Goal: Task Accomplishment & Management: Use online tool/utility

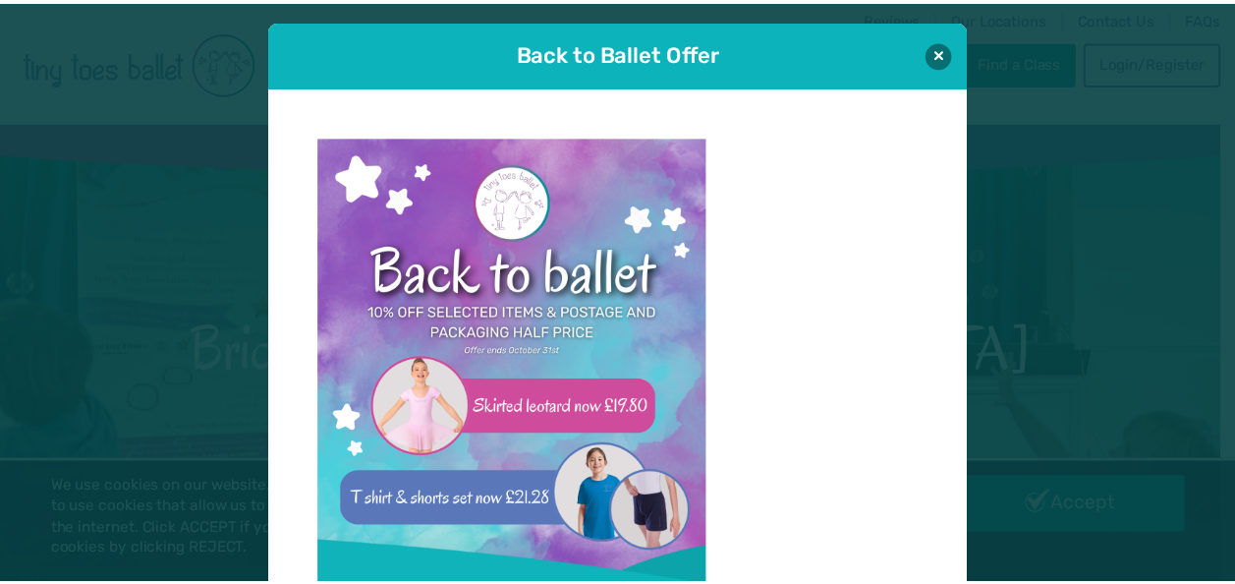
scroll to position [20, 0]
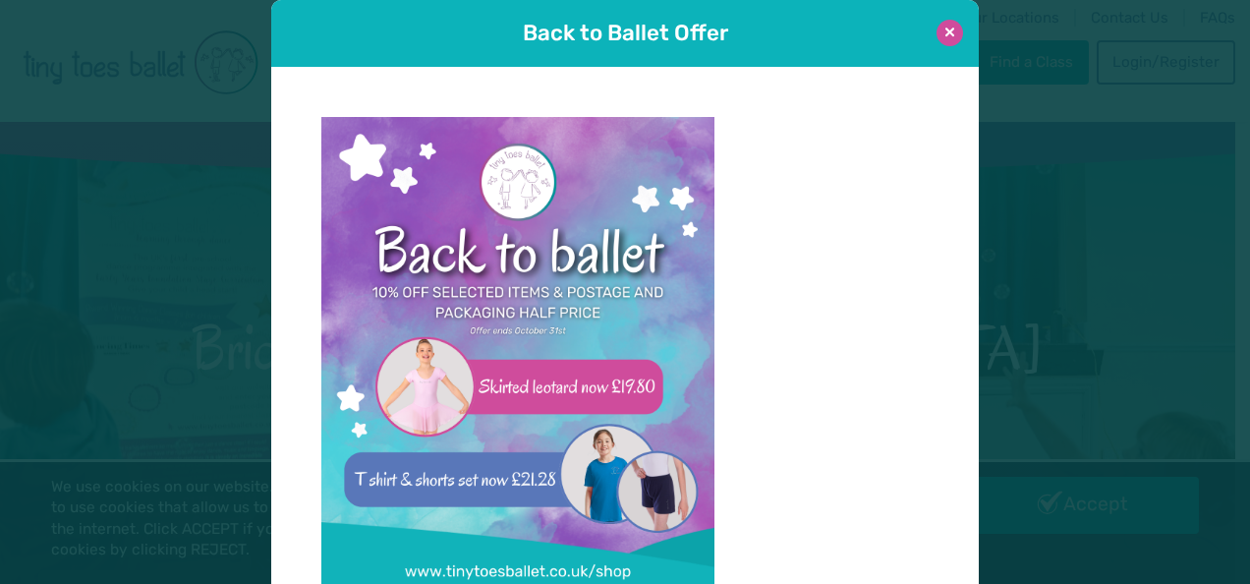
click at [943, 27] on button at bounding box center [950, 33] width 27 height 27
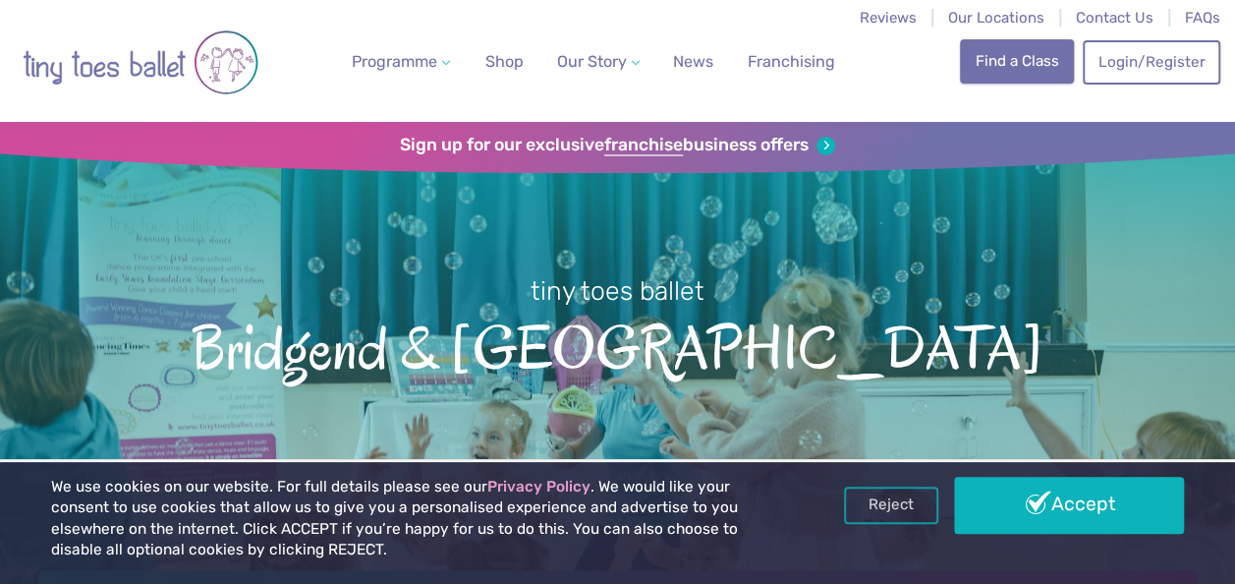
click at [1008, 67] on link "Find a Class" at bounding box center [1017, 60] width 114 height 43
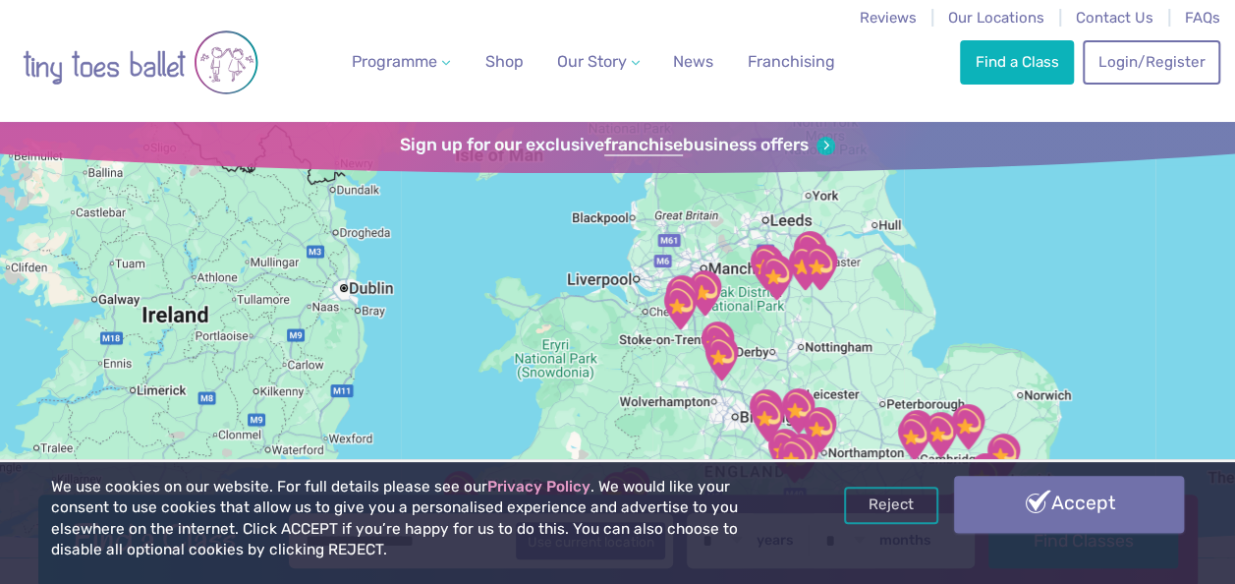
click at [1063, 515] on link "Accept" at bounding box center [1069, 504] width 230 height 57
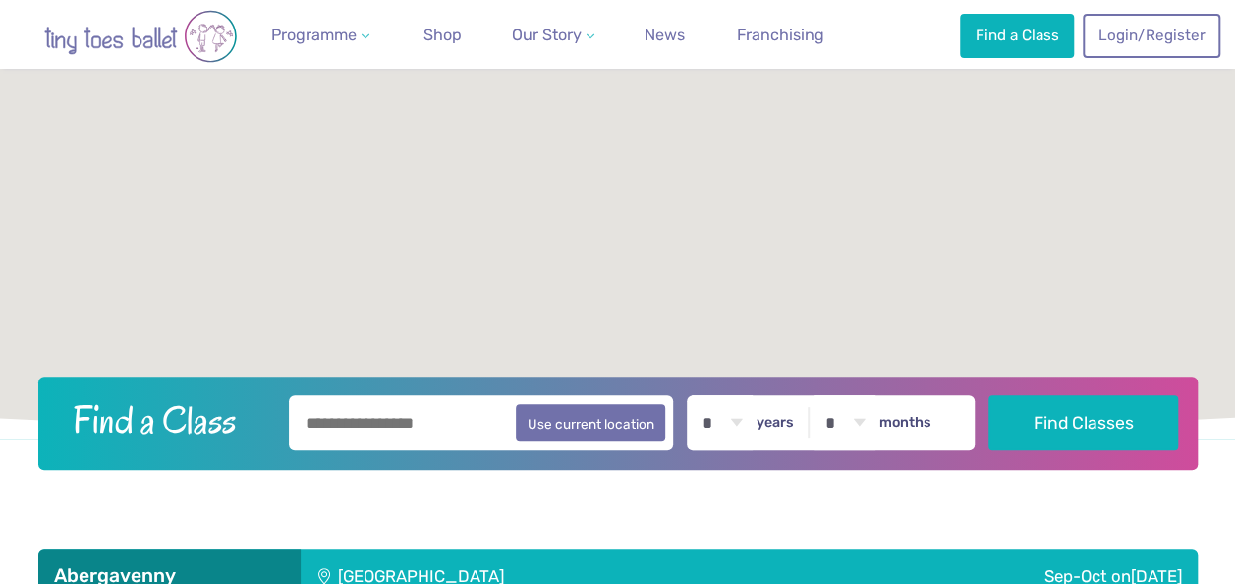
scroll to position [118, 0]
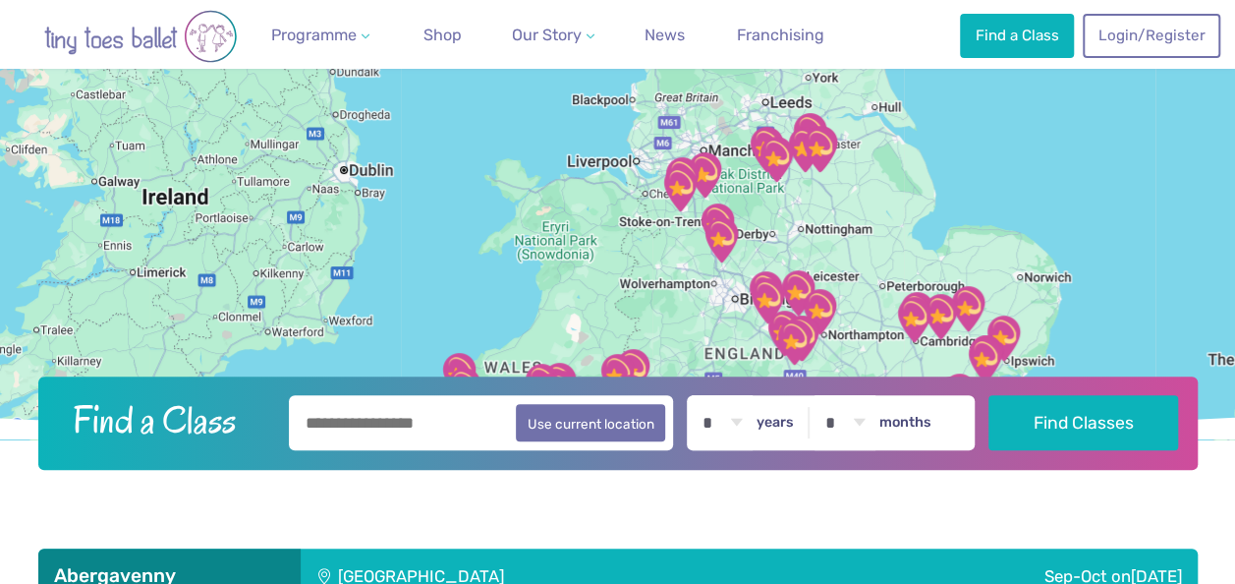
click at [750, 418] on select "* * * * * * * * * * ** ** **" at bounding box center [722, 422] width 61 height 55
select select "*"
click at [704, 395] on select "* * * * * * * * * * ** ** **" at bounding box center [722, 422] width 61 height 55
click at [340, 425] on input "text" at bounding box center [481, 422] width 385 height 55
click at [564, 431] on button "Use current location" at bounding box center [591, 421] width 150 height 37
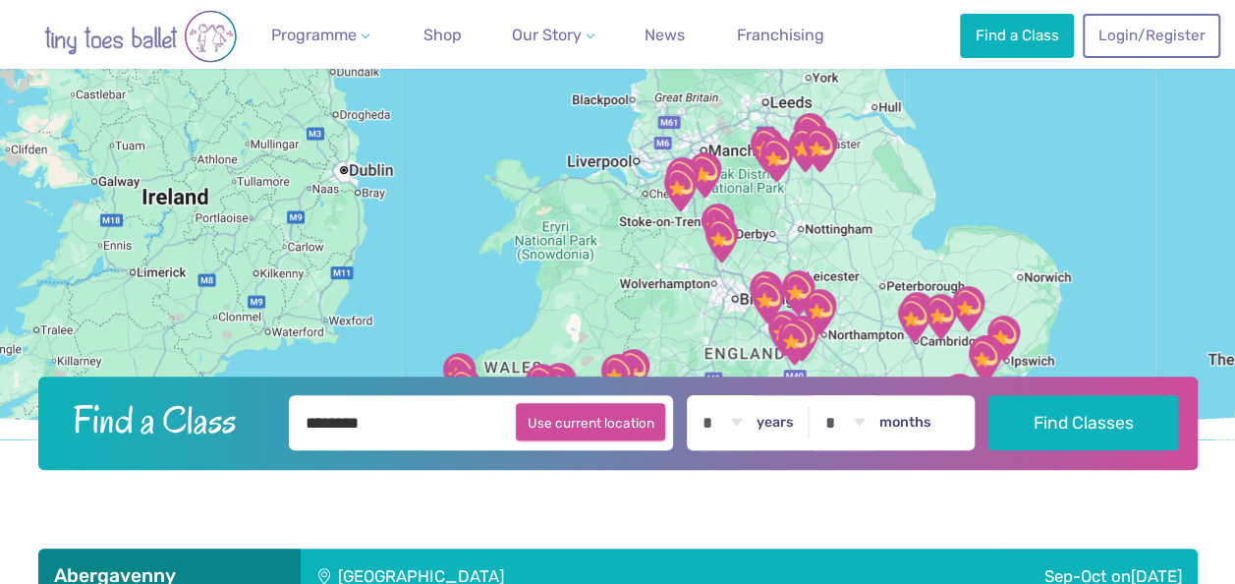
type input "**********"
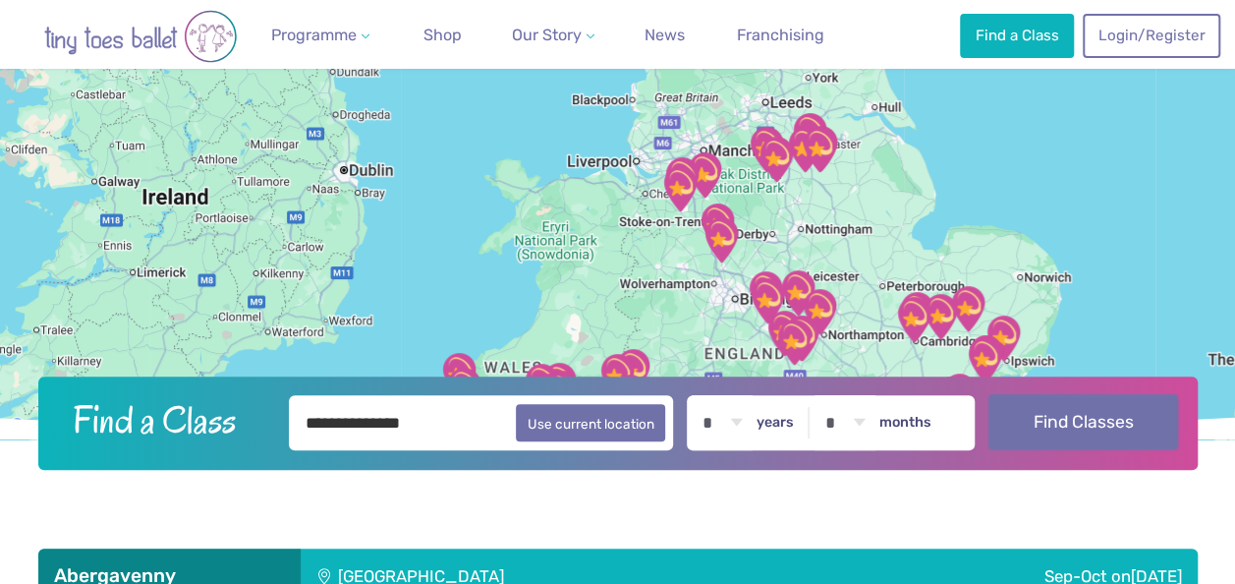
click at [1089, 423] on button "Find Classes" at bounding box center [1084, 421] width 190 height 55
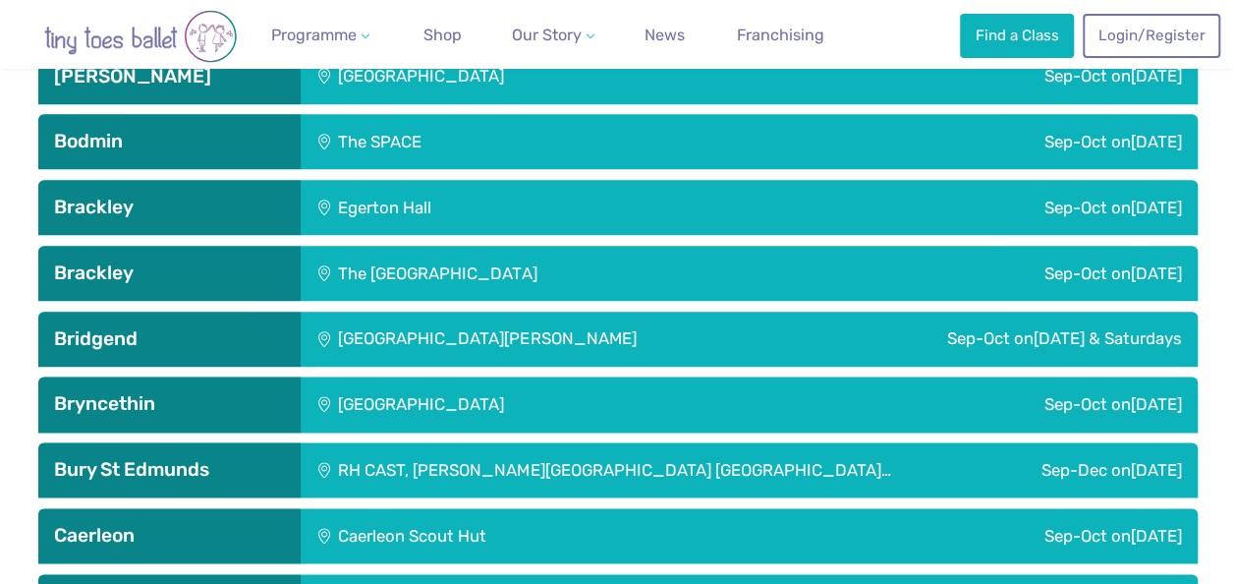
scroll to position [1062, 0]
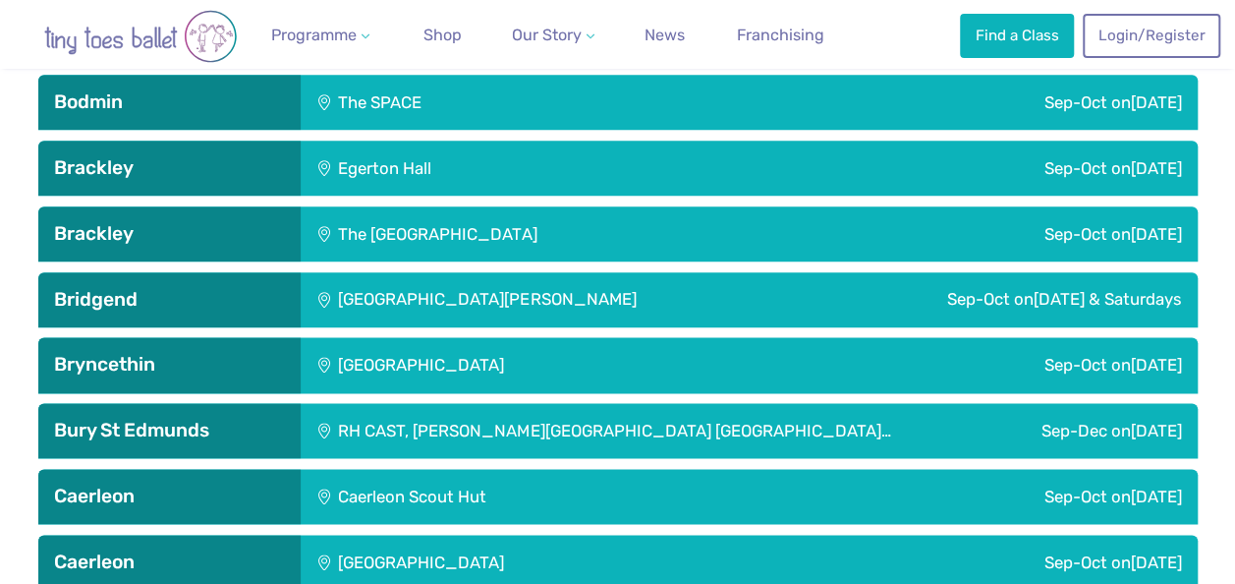
click at [403, 290] on div "[GEOGRAPHIC_DATA][PERSON_NAME]" at bounding box center [556, 299] width 510 height 55
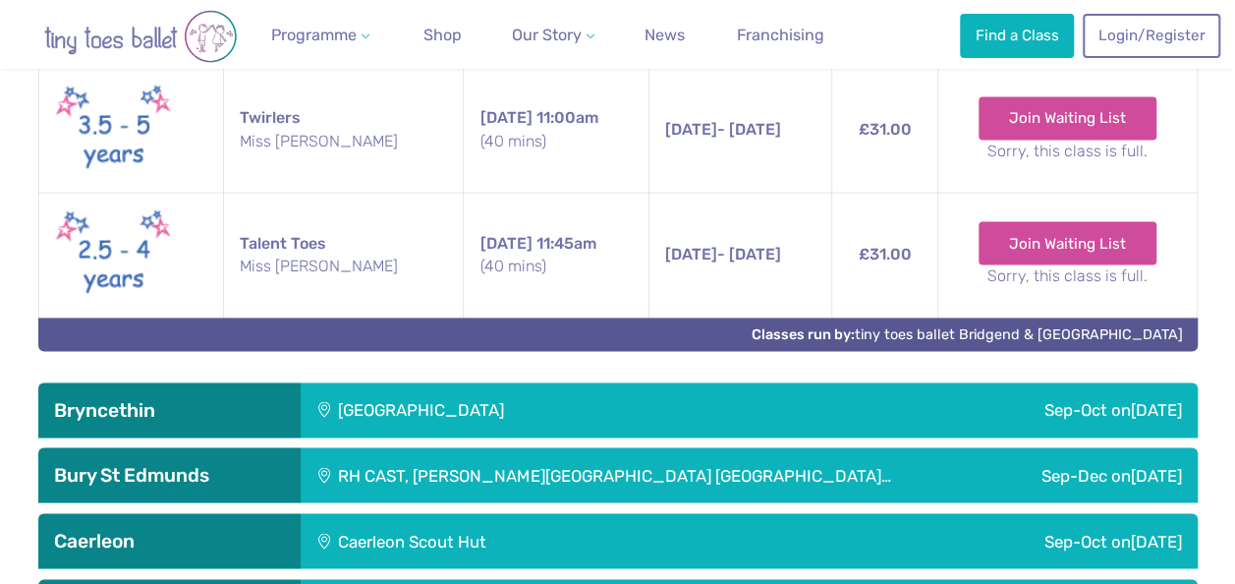
scroll to position [1730, 0]
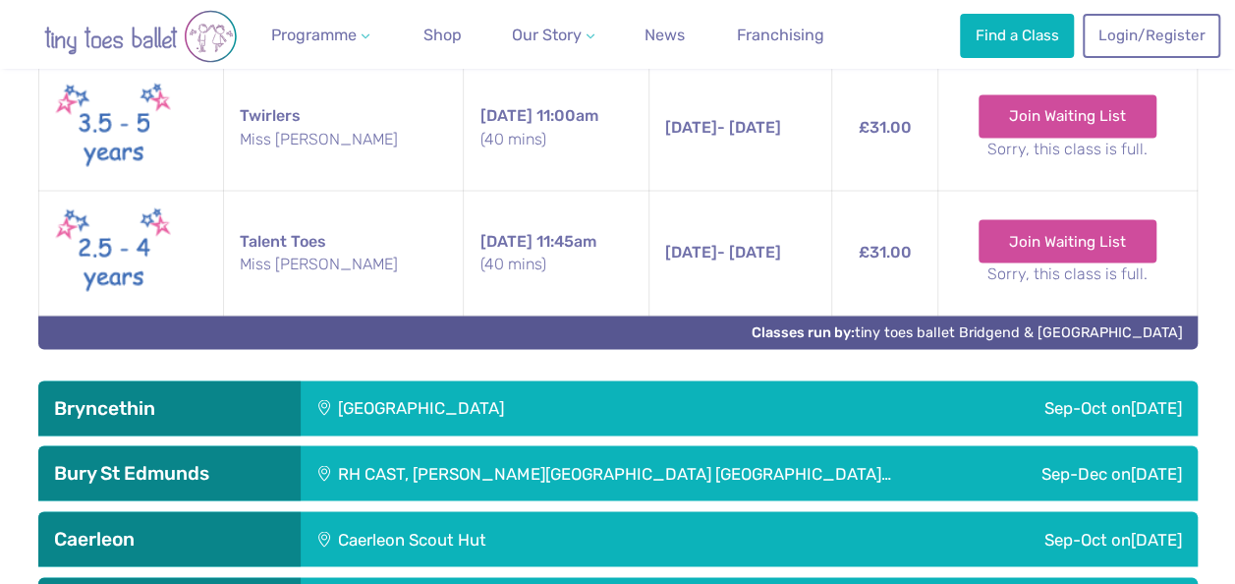
click at [808, 413] on div "[GEOGRAPHIC_DATA]" at bounding box center [554, 407] width 507 height 55
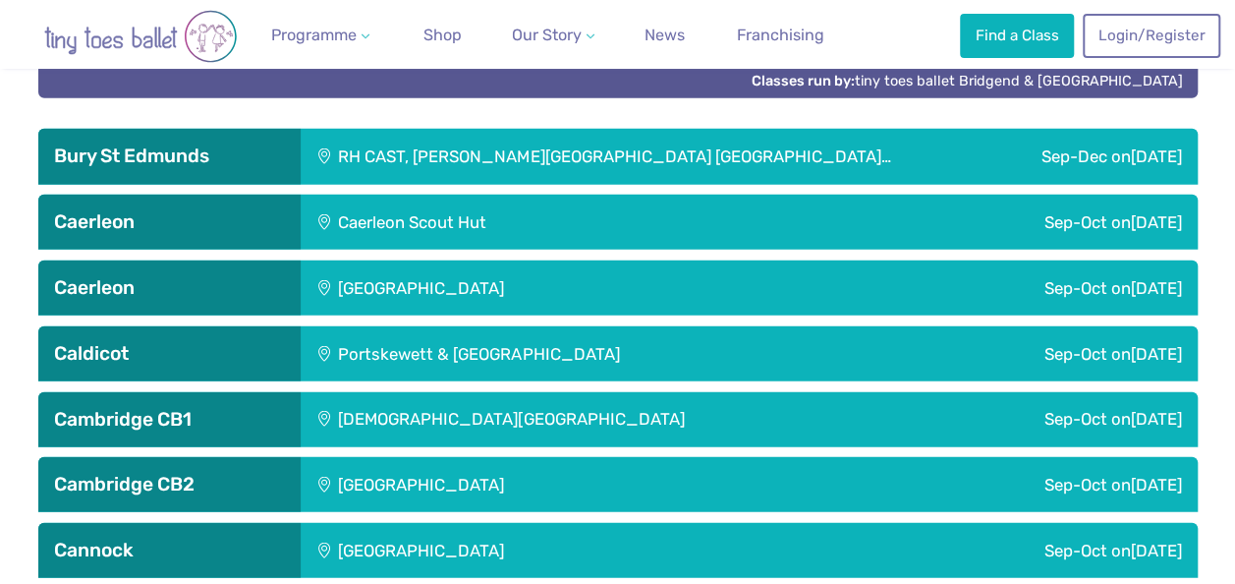
scroll to position [2438, 0]
